Goal: Task Accomplishment & Management: Manage account settings

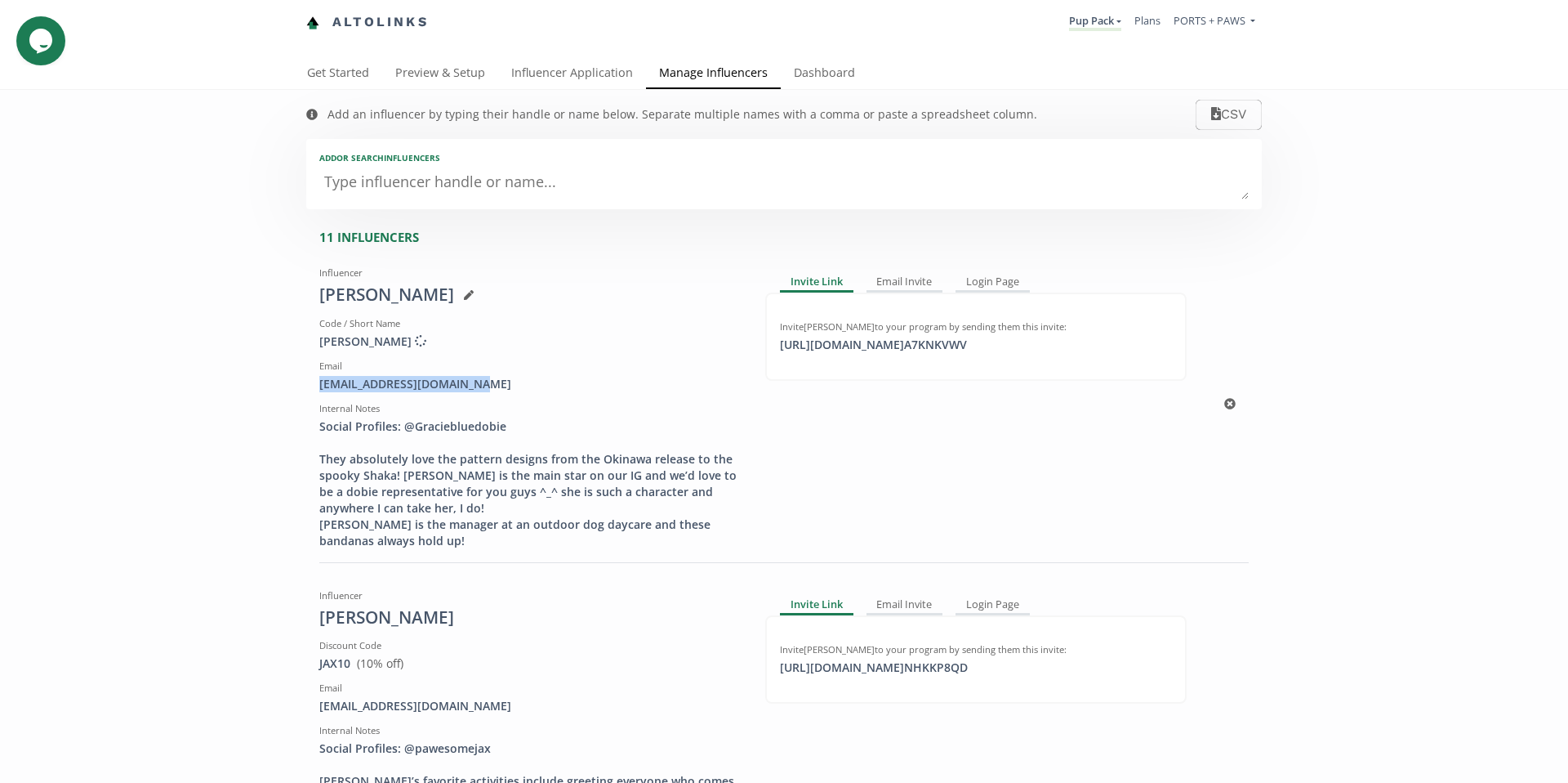
scroll to position [4, 0]
click at [742, 76] on link "Manage Influencers" at bounding box center [713, 71] width 135 height 33
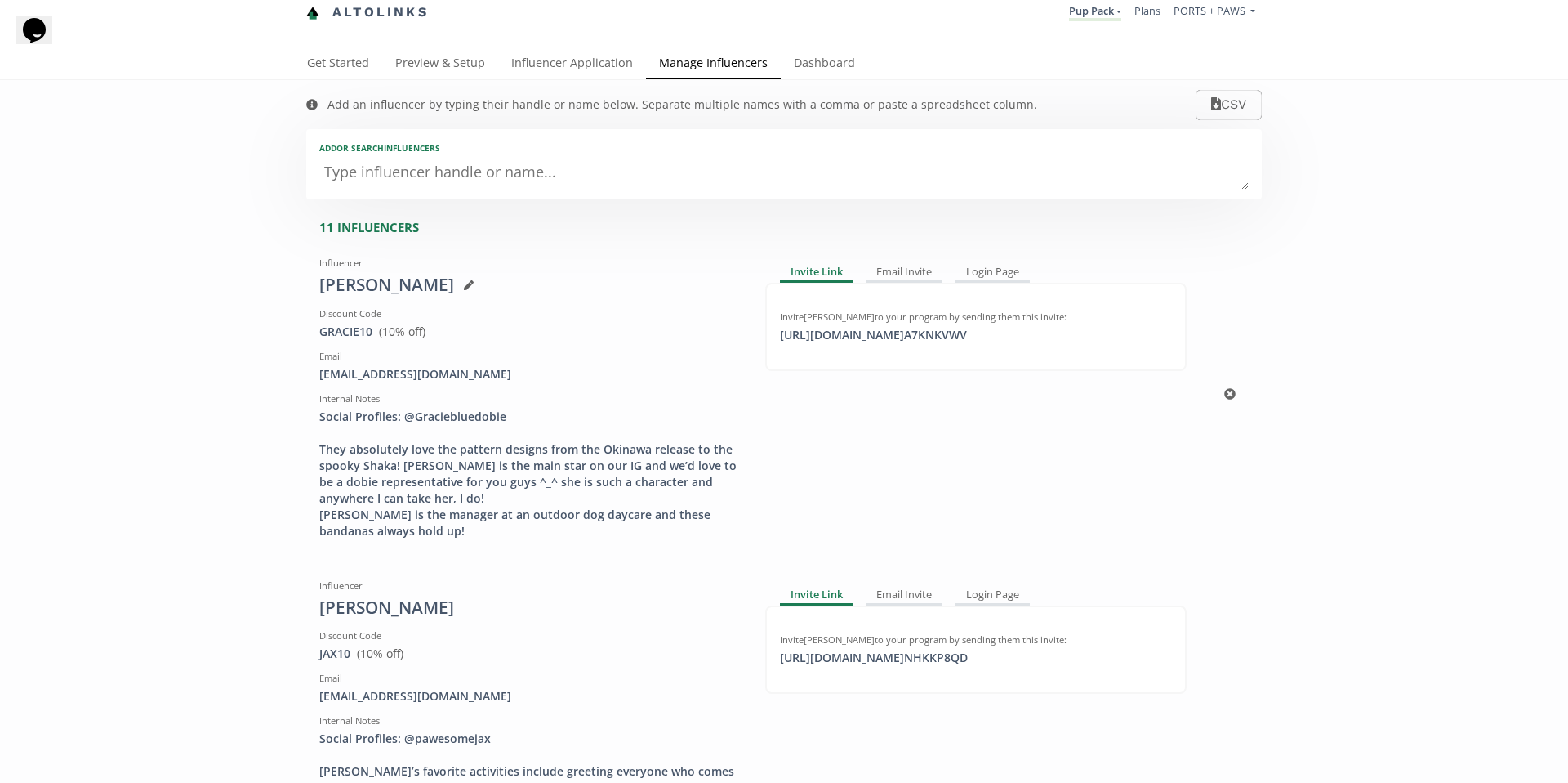
click at [391, 326] on span "( 10 % off)" at bounding box center [402, 331] width 47 height 16
click at [814, 63] on link "Dashboard" at bounding box center [824, 64] width 87 height 33
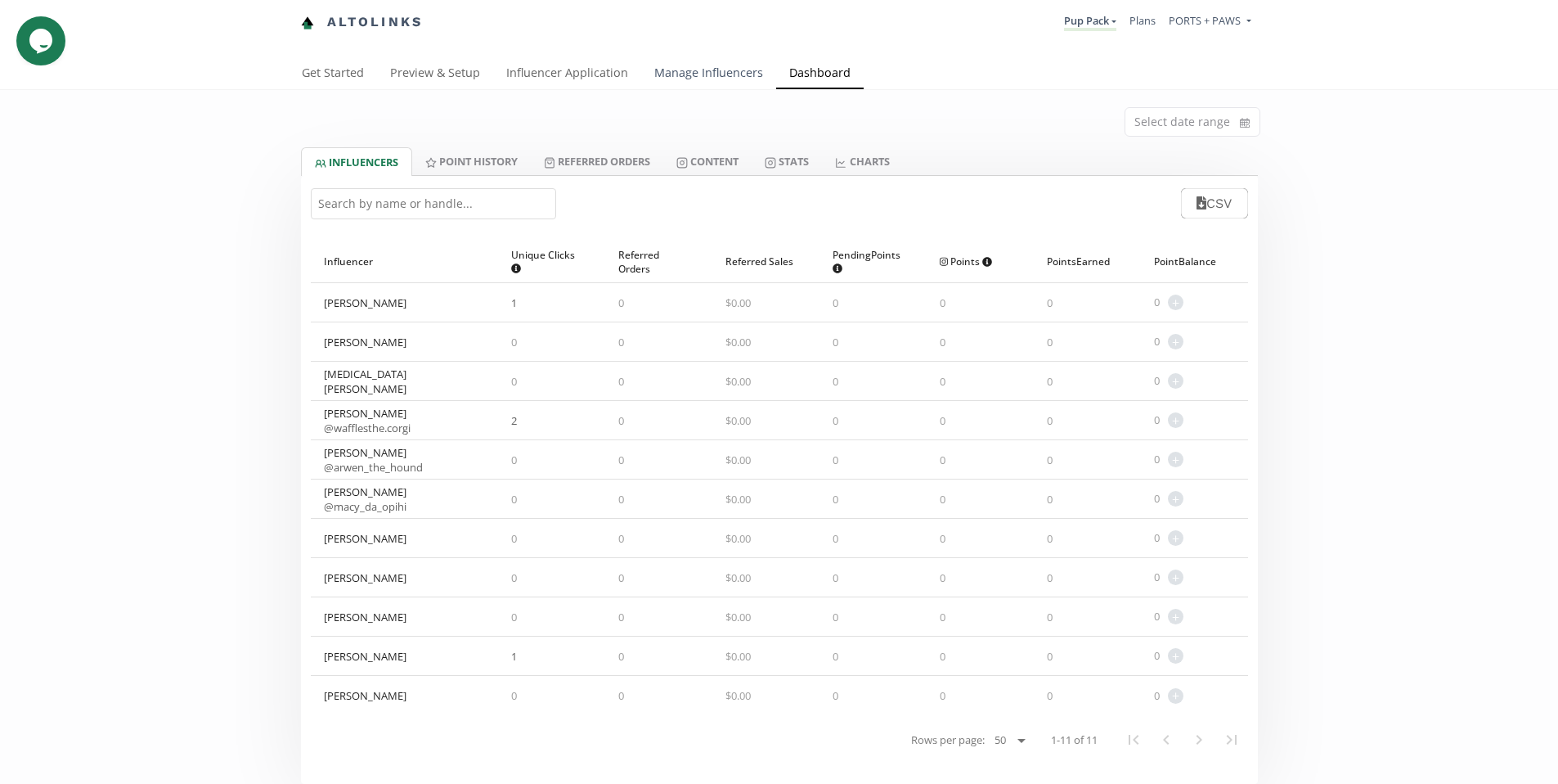
click at [683, 76] on link "Manage Influencers" at bounding box center [709, 74] width 135 height 33
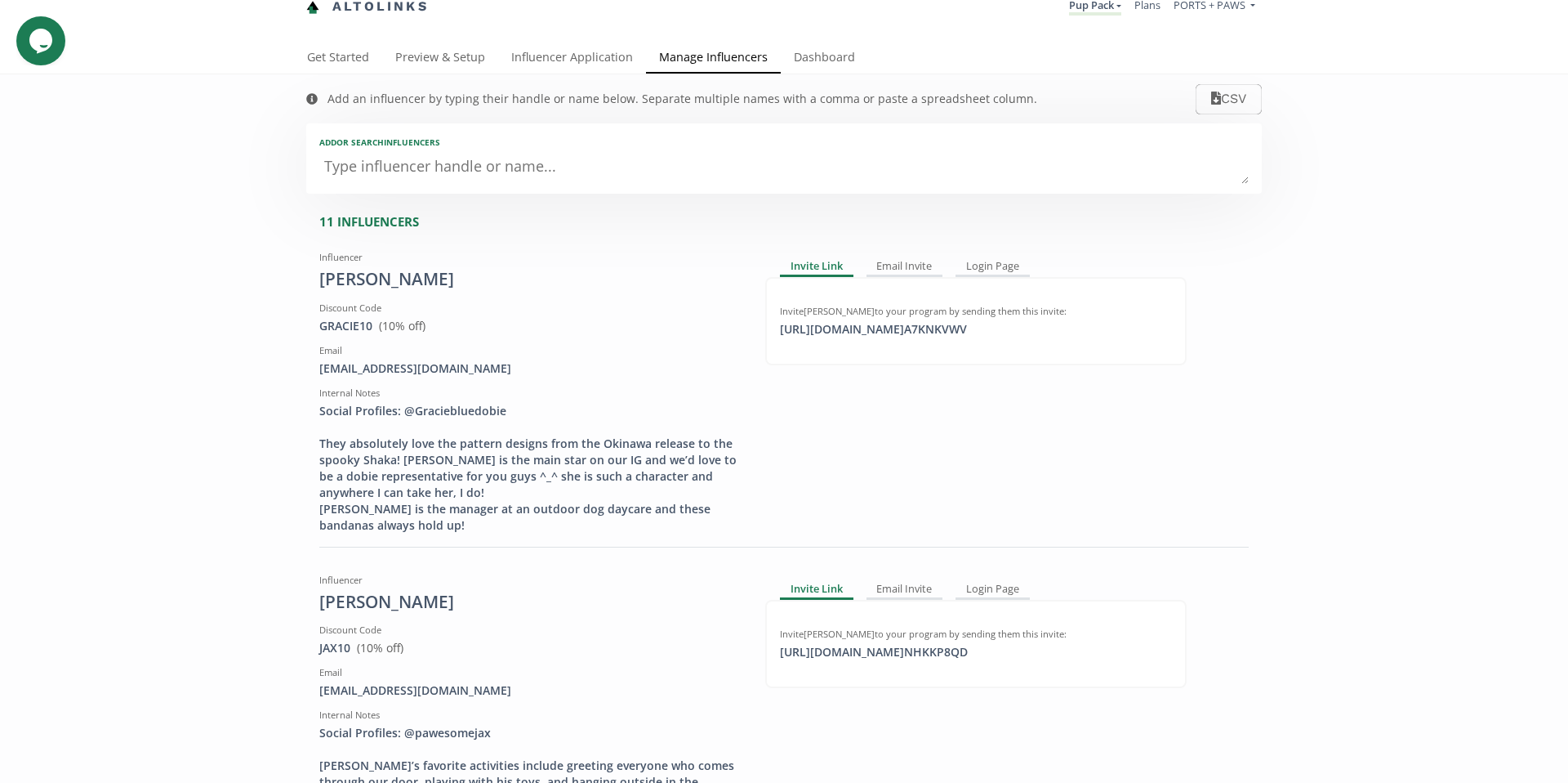
scroll to position [17, 0]
click at [324, 61] on link "Get Started" at bounding box center [338, 58] width 88 height 33
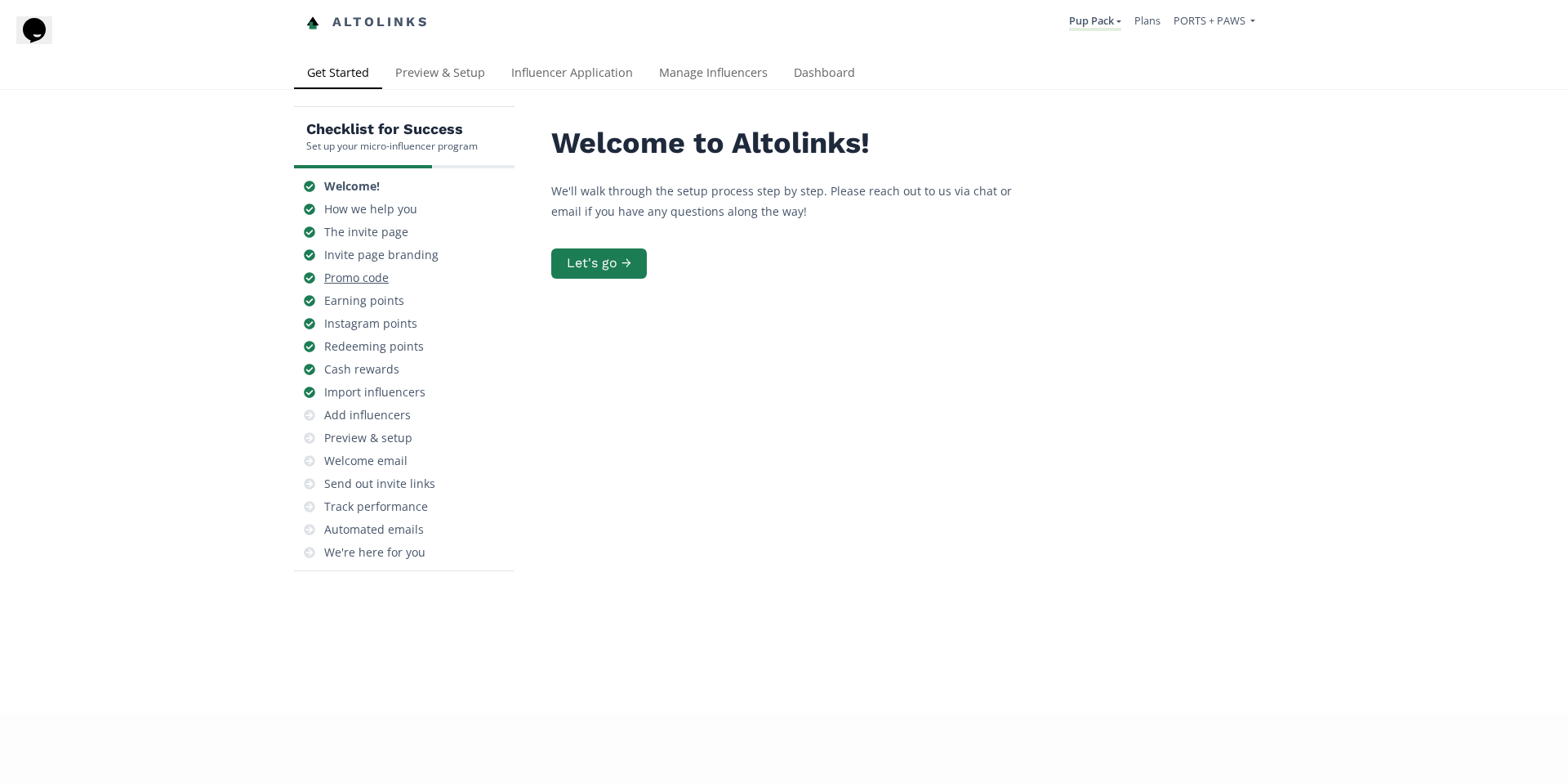
click at [362, 270] on div "Promo code" at bounding box center [355, 278] width 64 height 17
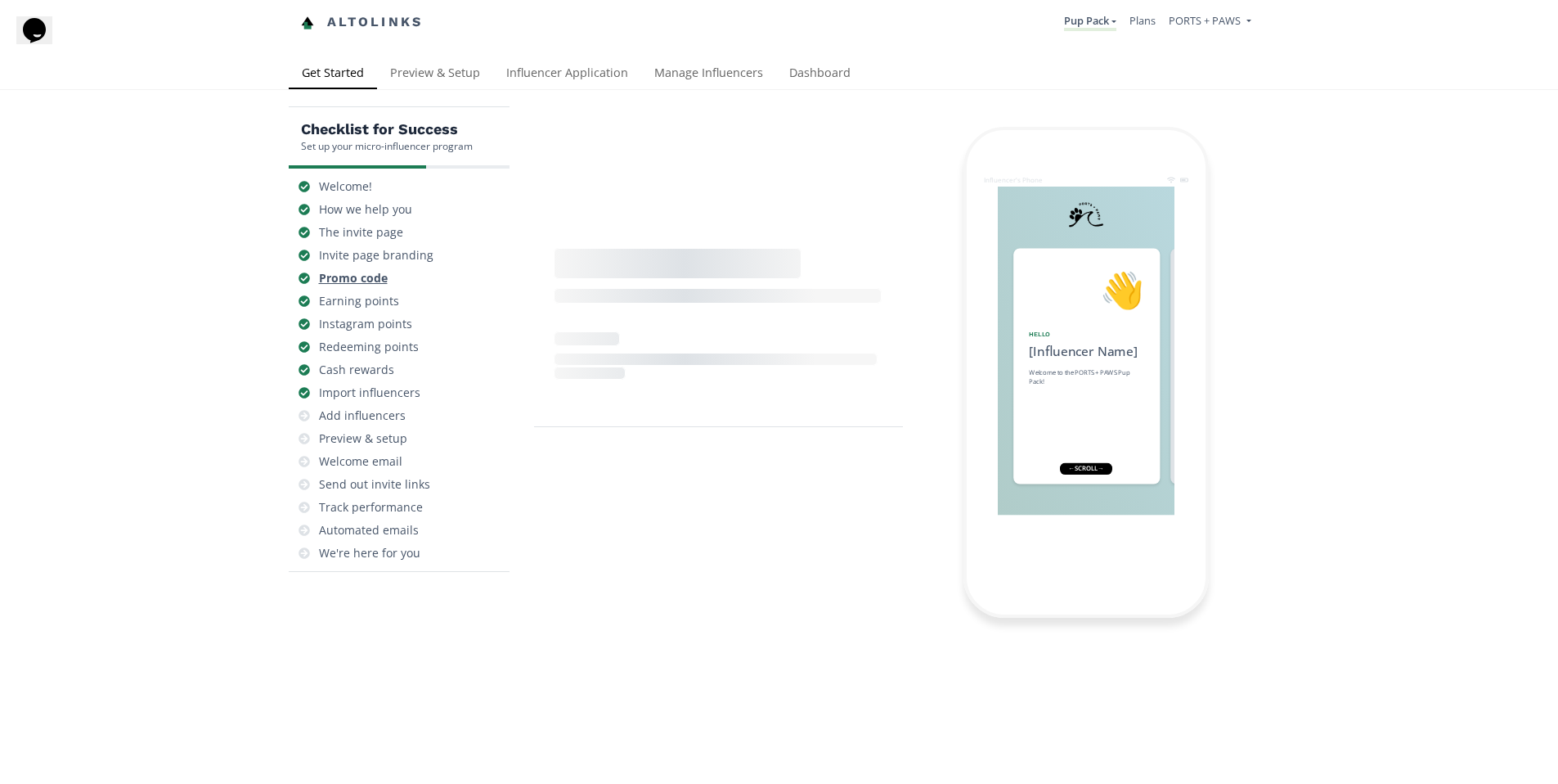
scroll to position [0, 490]
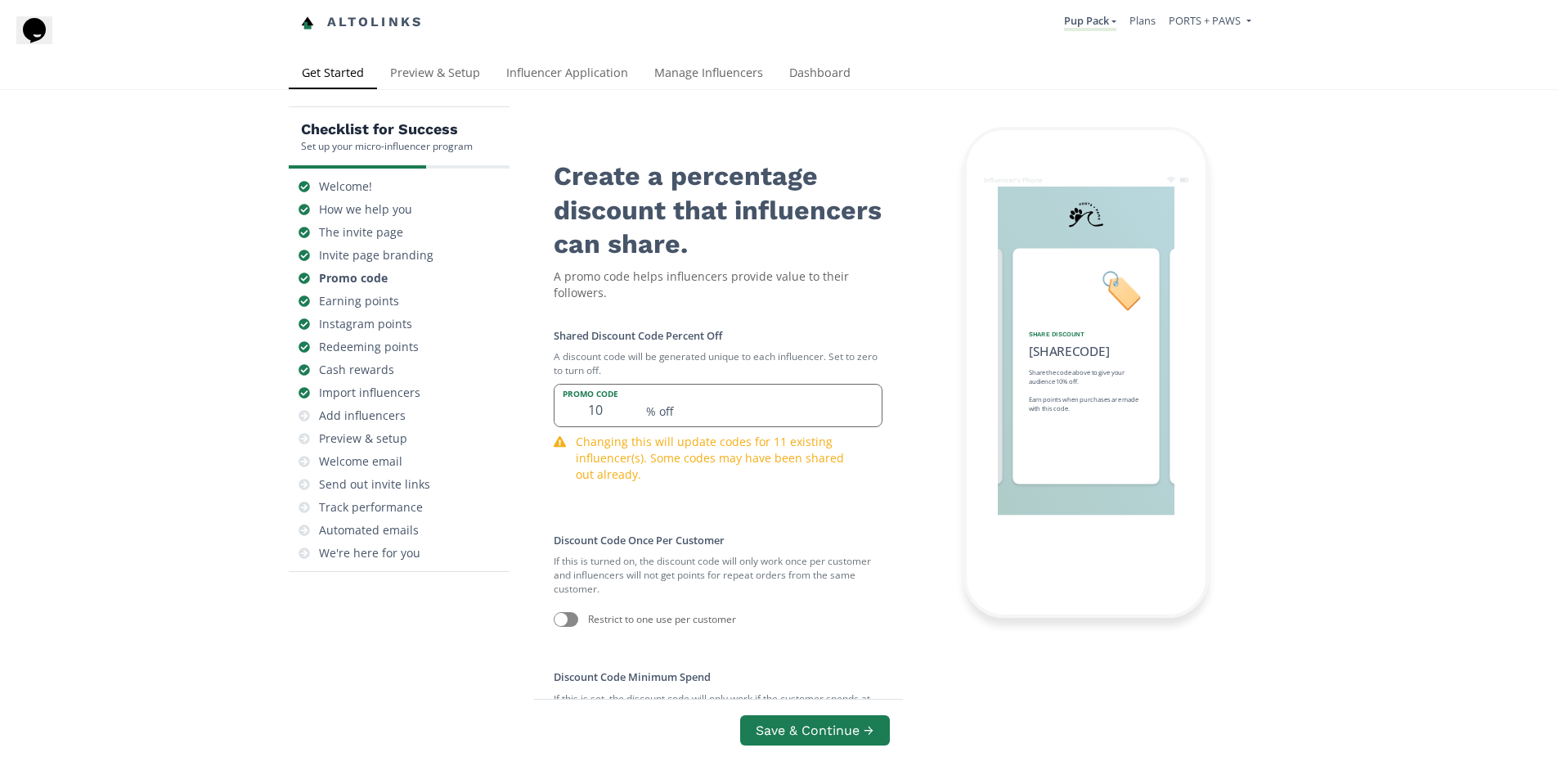
drag, startPoint x: 622, startPoint y: 412, endPoint x: 582, endPoint y: 409, distance: 40.1
click at [581, 409] on input "10" at bounding box center [596, 405] width 82 height 42
type input "15"
click at [837, 724] on button "Save & Continue →" at bounding box center [814, 730] width 154 height 35
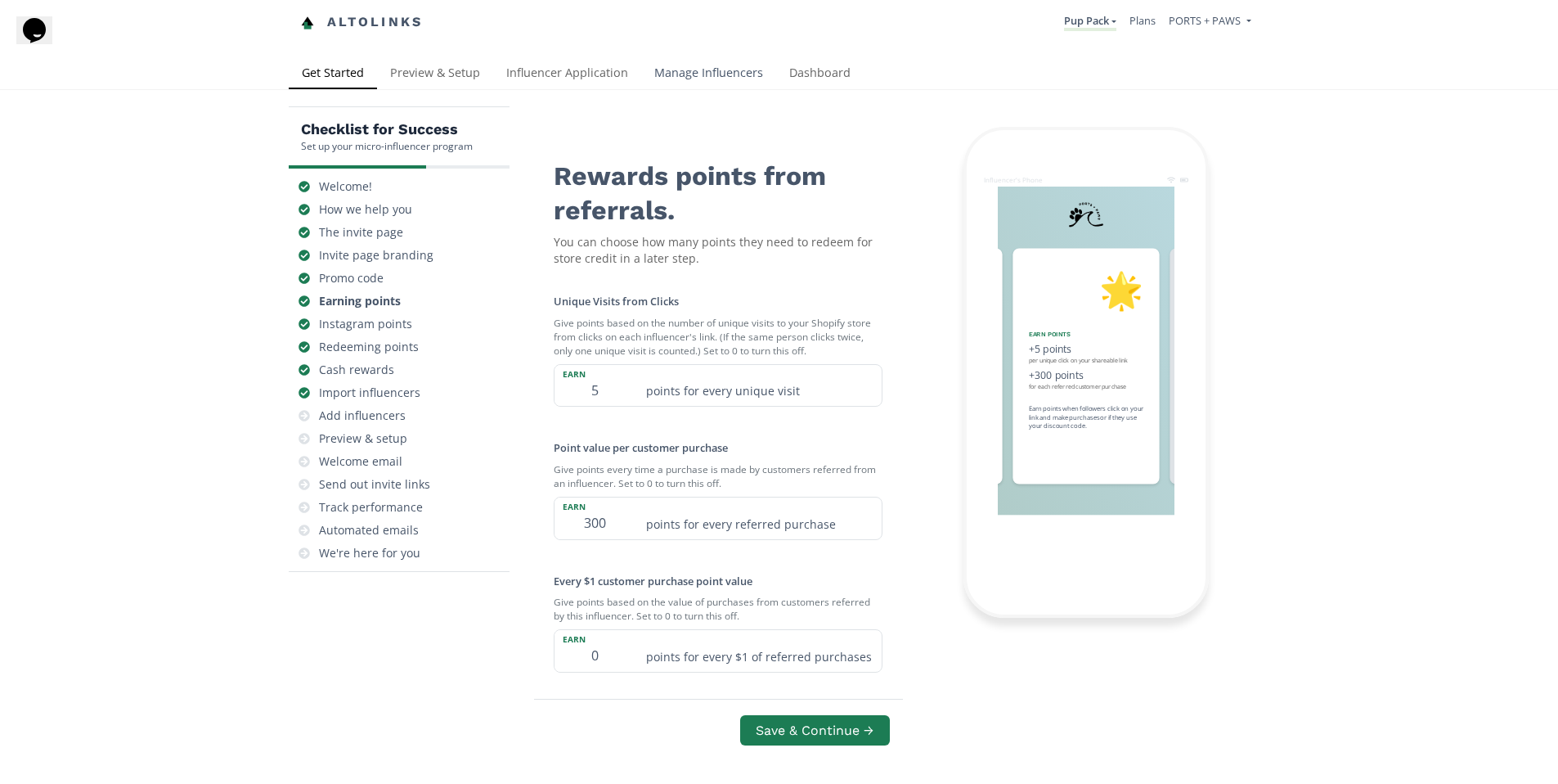
click at [724, 76] on link "Manage Influencers" at bounding box center [709, 74] width 135 height 33
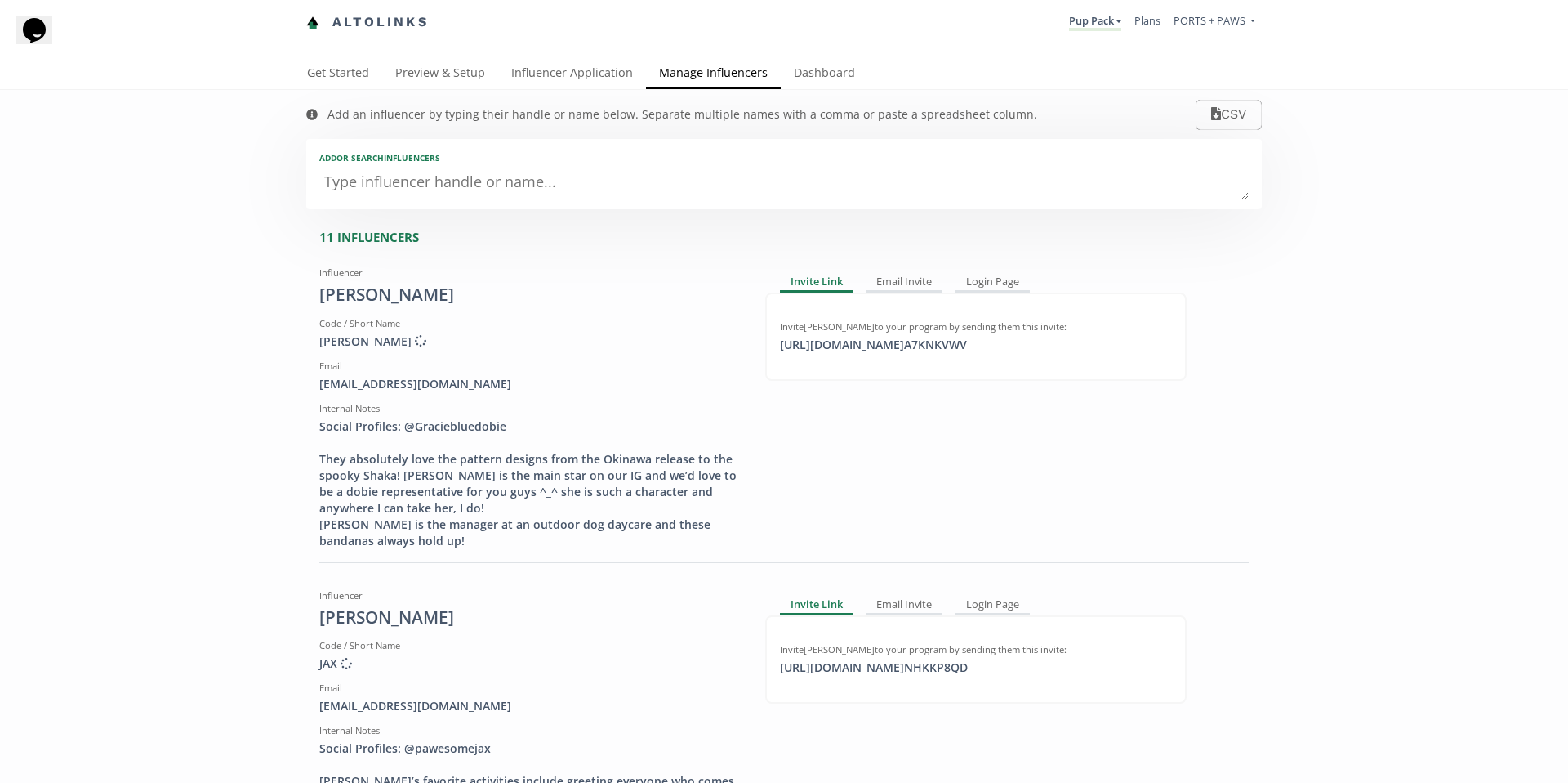
click at [716, 69] on link "Manage Influencers" at bounding box center [713, 74] width 135 height 33
click at [567, 78] on link "Influencer Application" at bounding box center [571, 74] width 148 height 33
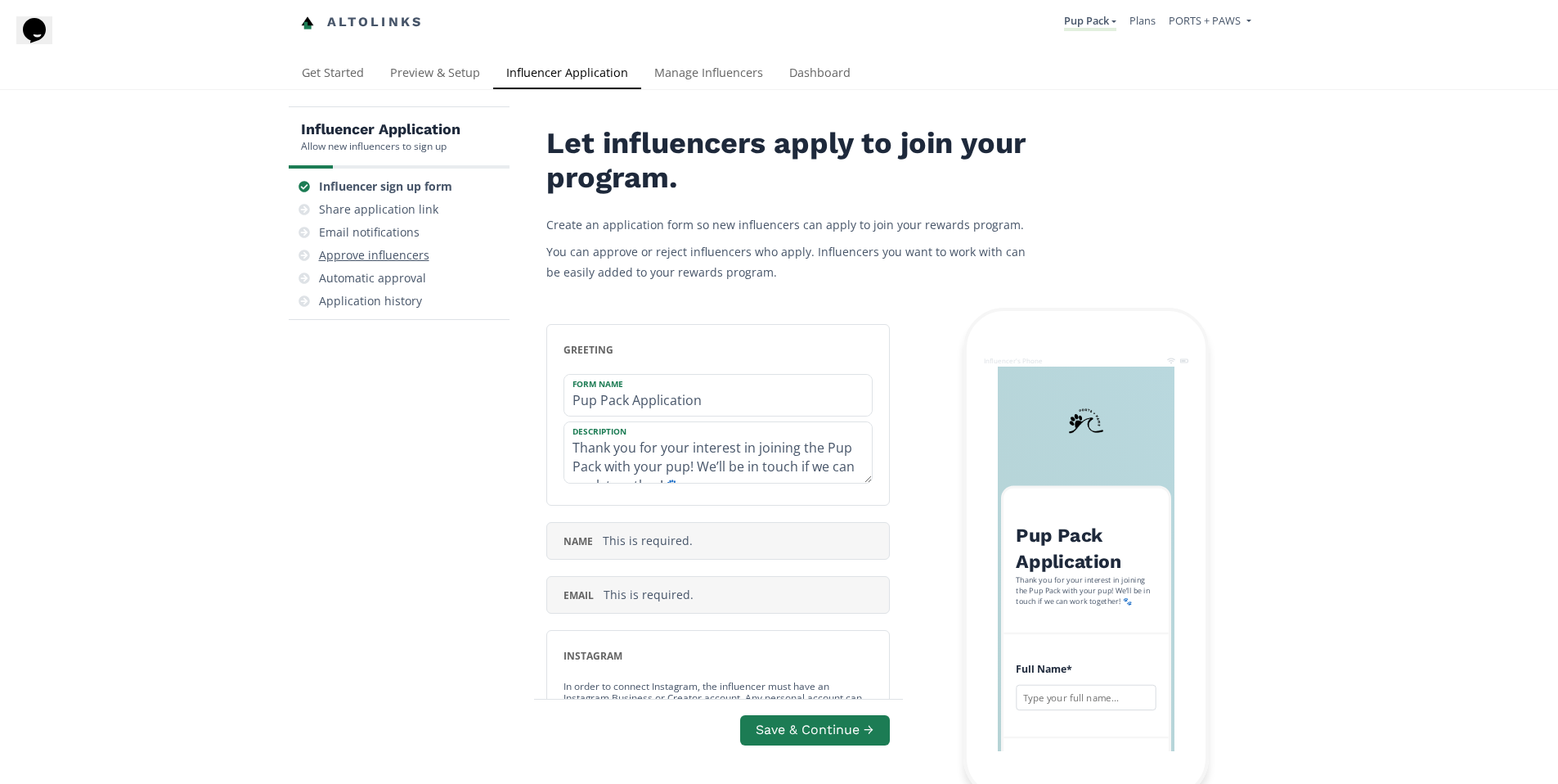
click at [372, 254] on div "Approve influencers" at bounding box center [374, 255] width 110 height 17
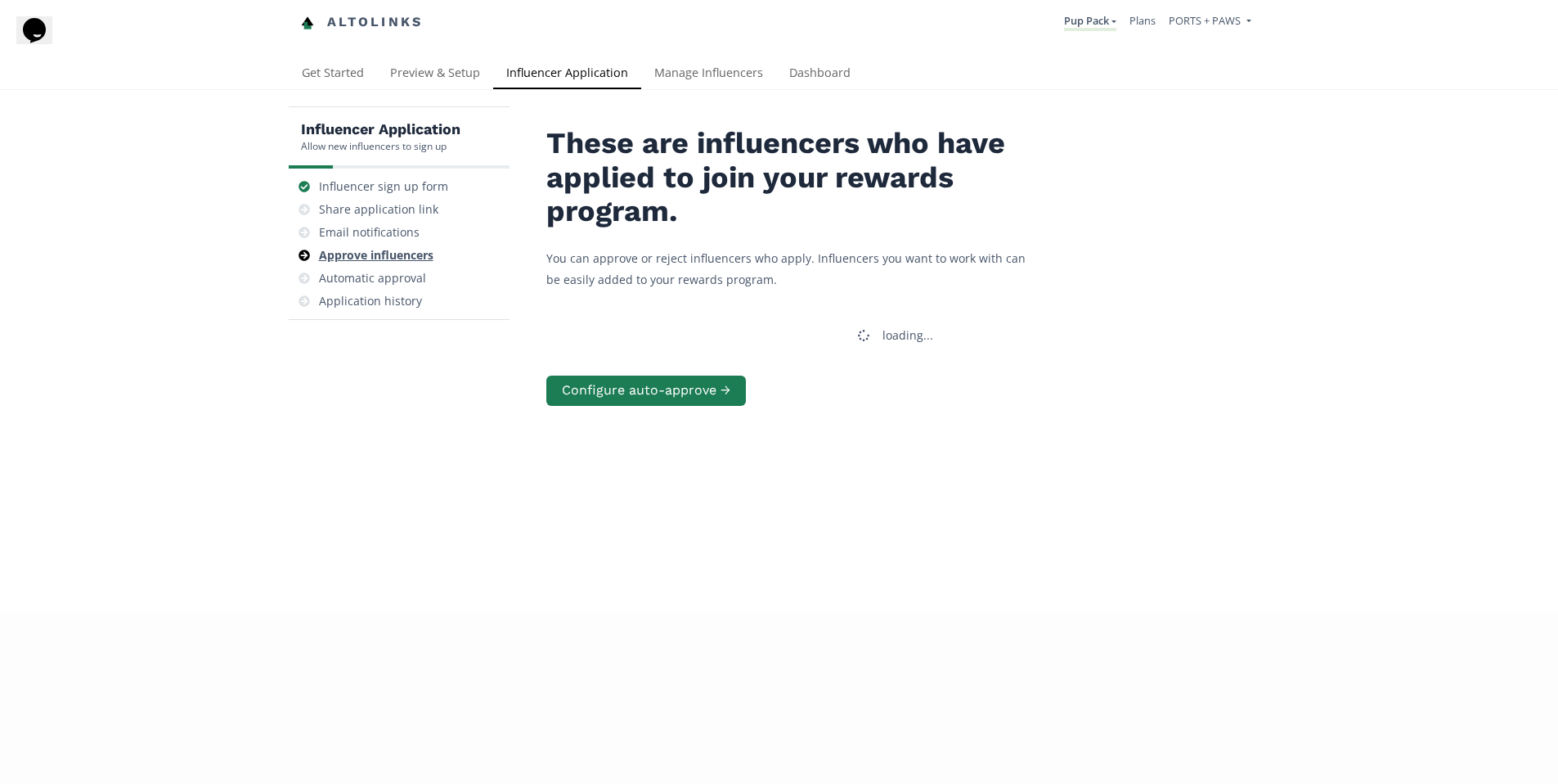
scroll to position [65, 0]
